Goal: Find specific page/section: Find specific page/section

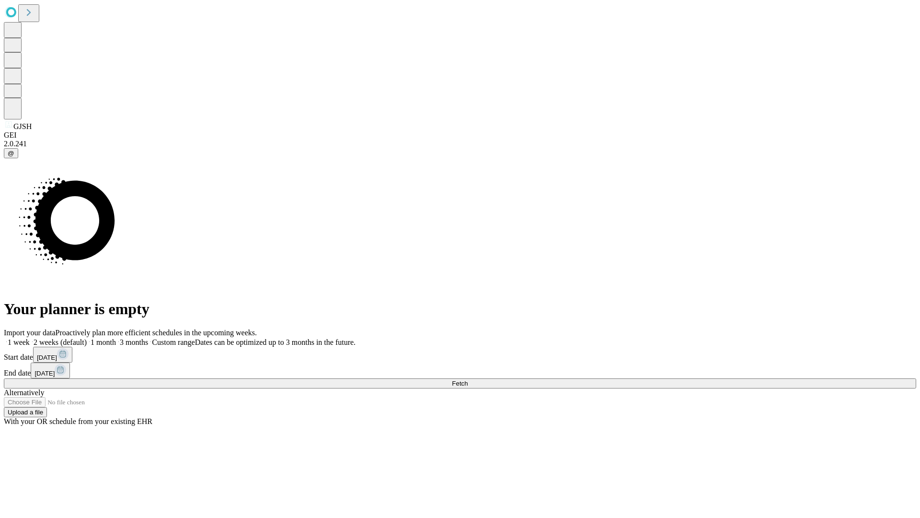
click at [468, 380] on span "Fetch" at bounding box center [460, 383] width 16 height 7
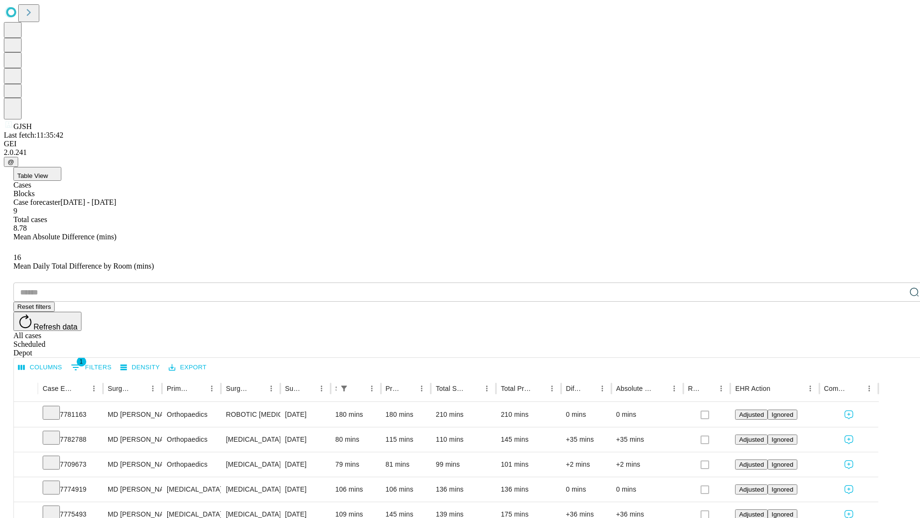
click at [895, 348] on div "Depot" at bounding box center [469, 352] width 912 height 9
